Goal: Task Accomplishment & Management: Use online tool/utility

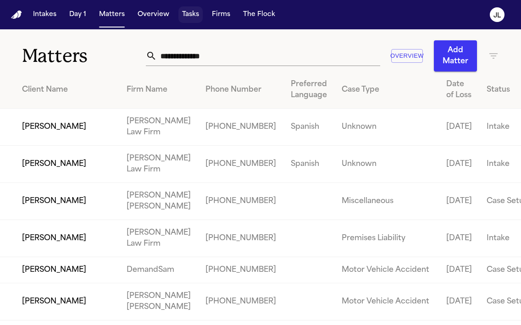
click at [196, 14] on button "Tasks" at bounding box center [190, 14] width 24 height 17
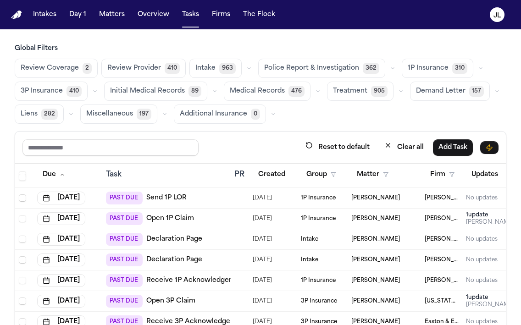
scroll to position [182, 0]
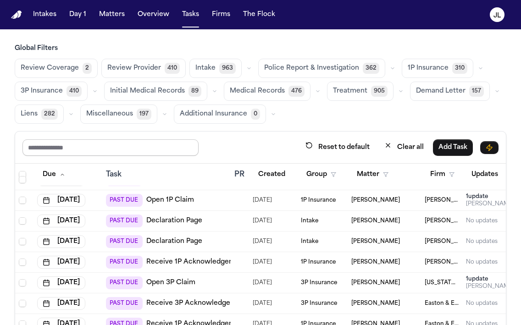
click at [90, 151] on input "text" at bounding box center [110, 147] width 176 height 17
type input "****"
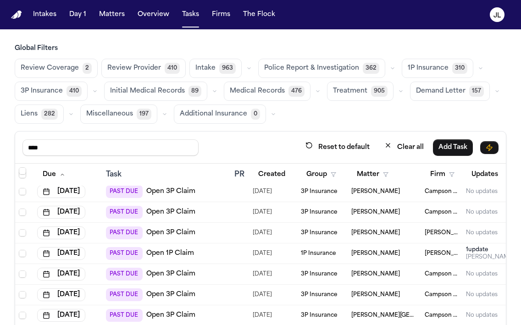
scroll to position [500, 162]
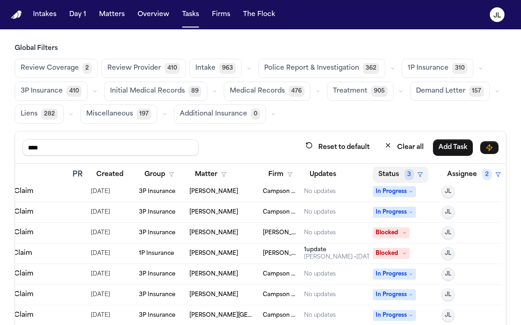
click at [394, 171] on button "Status 3" at bounding box center [401, 175] width 56 height 17
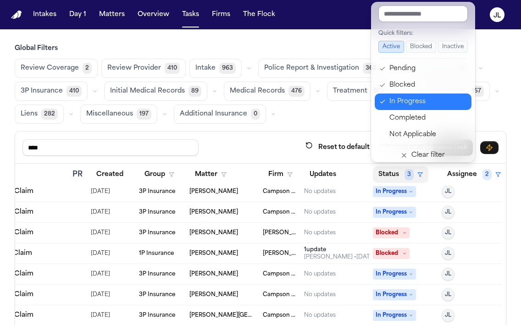
click at [411, 99] on div "In Progress" at bounding box center [427, 101] width 77 height 11
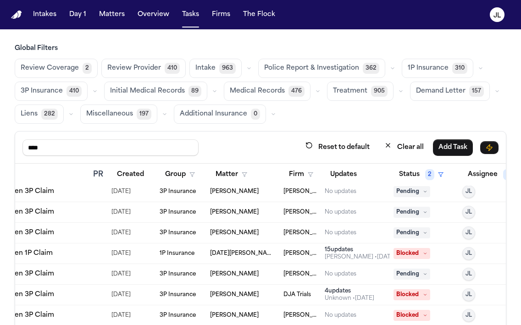
scroll to position [211, 162]
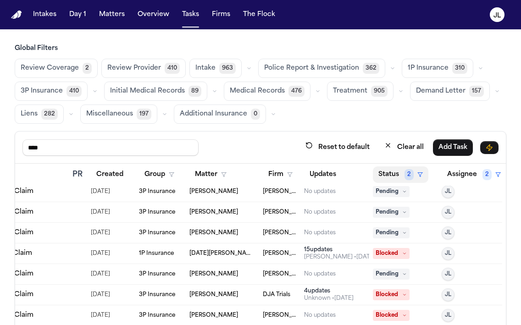
click at [404, 167] on button "Status 2" at bounding box center [401, 175] width 56 height 17
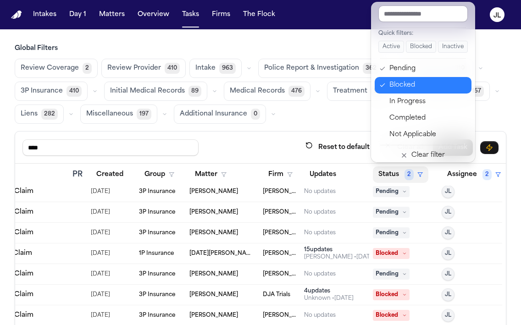
click at [403, 91] on button "Blocked" at bounding box center [423, 85] width 97 height 17
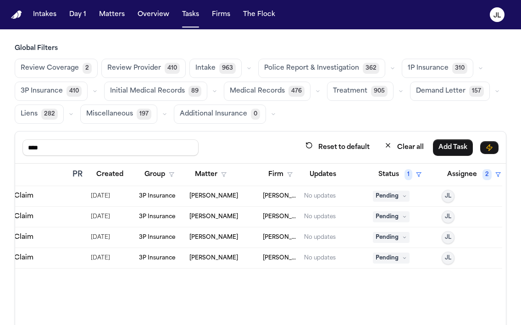
scroll to position [0, 162]
